Goal: Navigation & Orientation: Find specific page/section

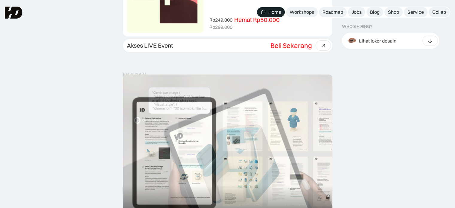
scroll to position [269, 0]
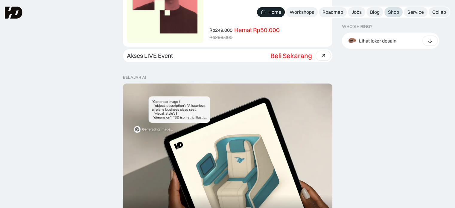
click at [390, 9] on div "Shop" at bounding box center [393, 12] width 11 height 6
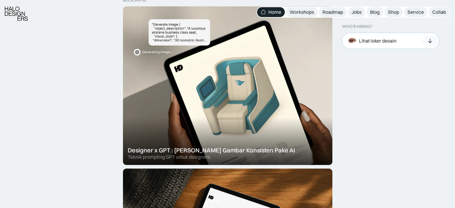
scroll to position [389, 0]
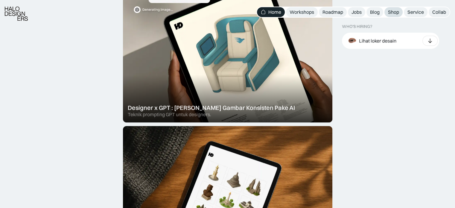
click at [399, 14] on div "Shop" at bounding box center [393, 12] width 11 height 6
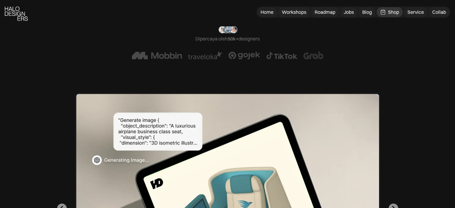
scroll to position [209, 0]
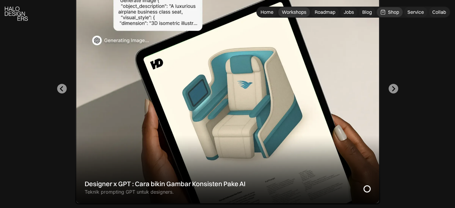
click at [299, 14] on div "Workshops" at bounding box center [294, 12] width 25 height 6
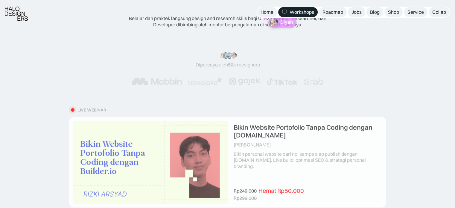
scroll to position [60, 0]
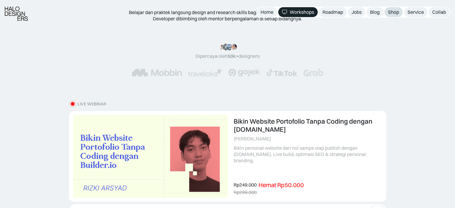
click at [390, 12] on div "Shop" at bounding box center [393, 12] width 11 height 6
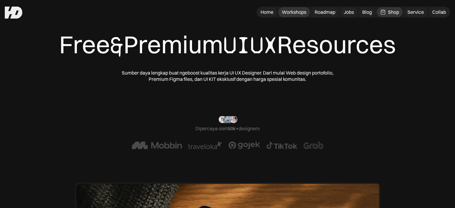
click at [298, 14] on div "Workshops" at bounding box center [294, 12] width 25 height 6
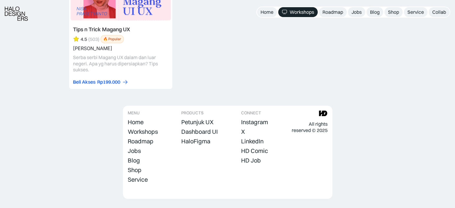
scroll to position [2762, 0]
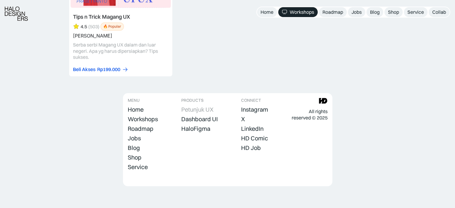
click at [194, 107] on div "Petunjuk UX" at bounding box center [197, 109] width 32 height 7
